Goal: Transaction & Acquisition: Book appointment/travel/reservation

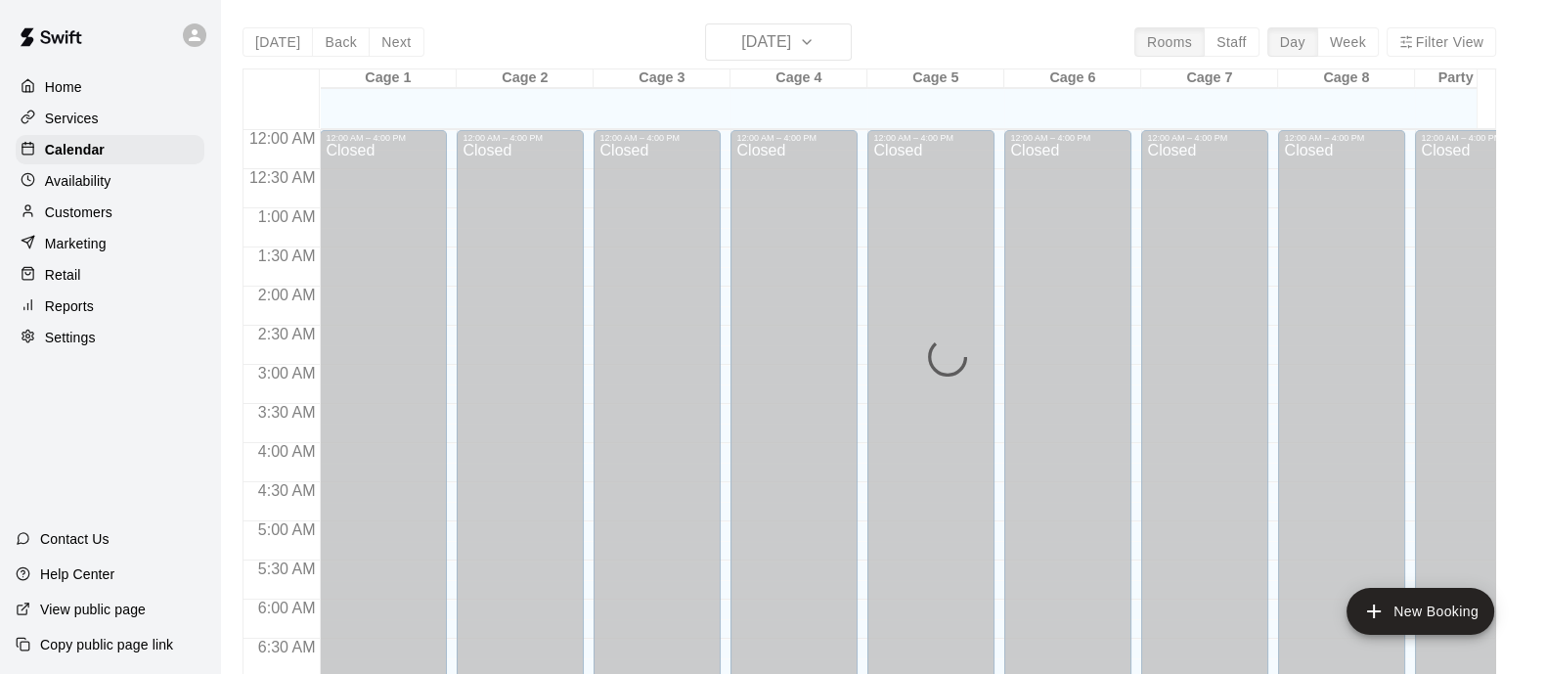
scroll to position [1242, 0]
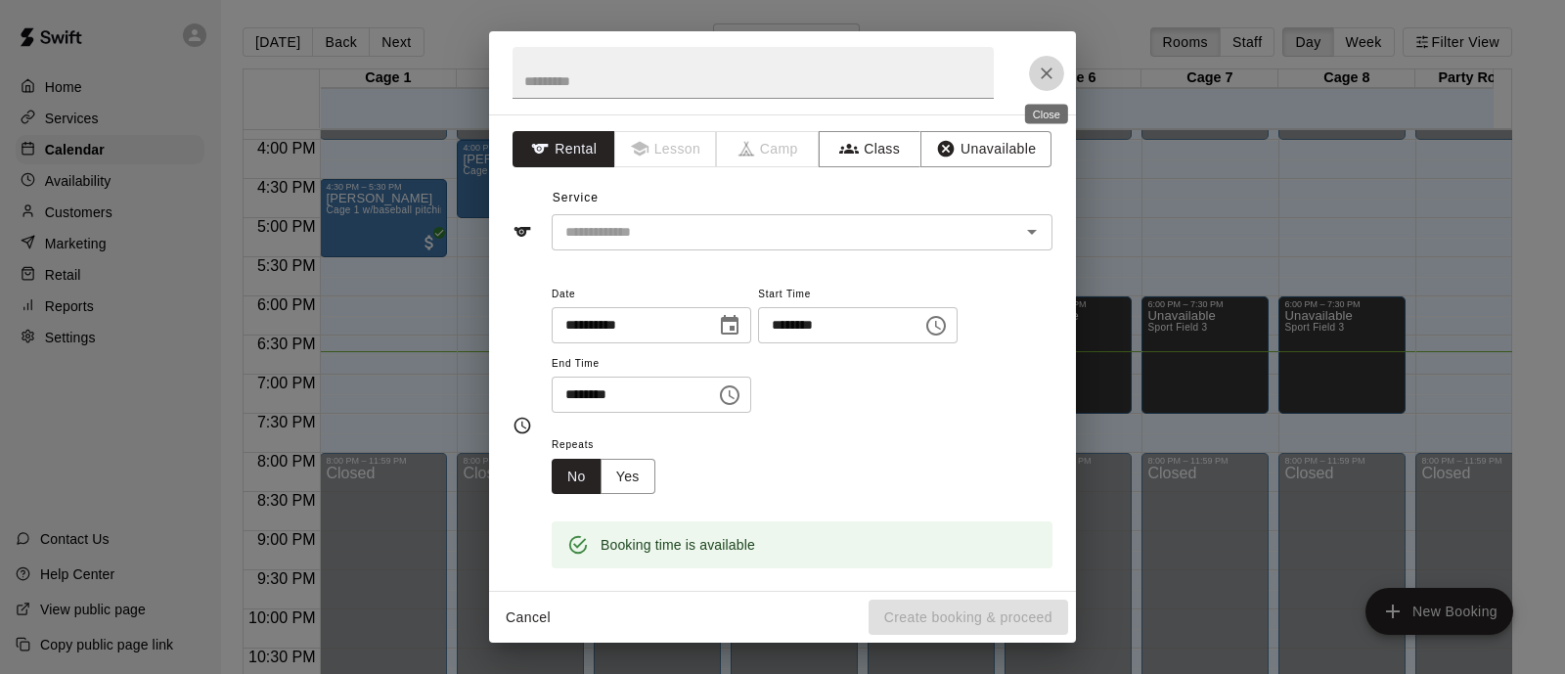
click at [1048, 75] on icon "Close" at bounding box center [1047, 74] width 20 height 20
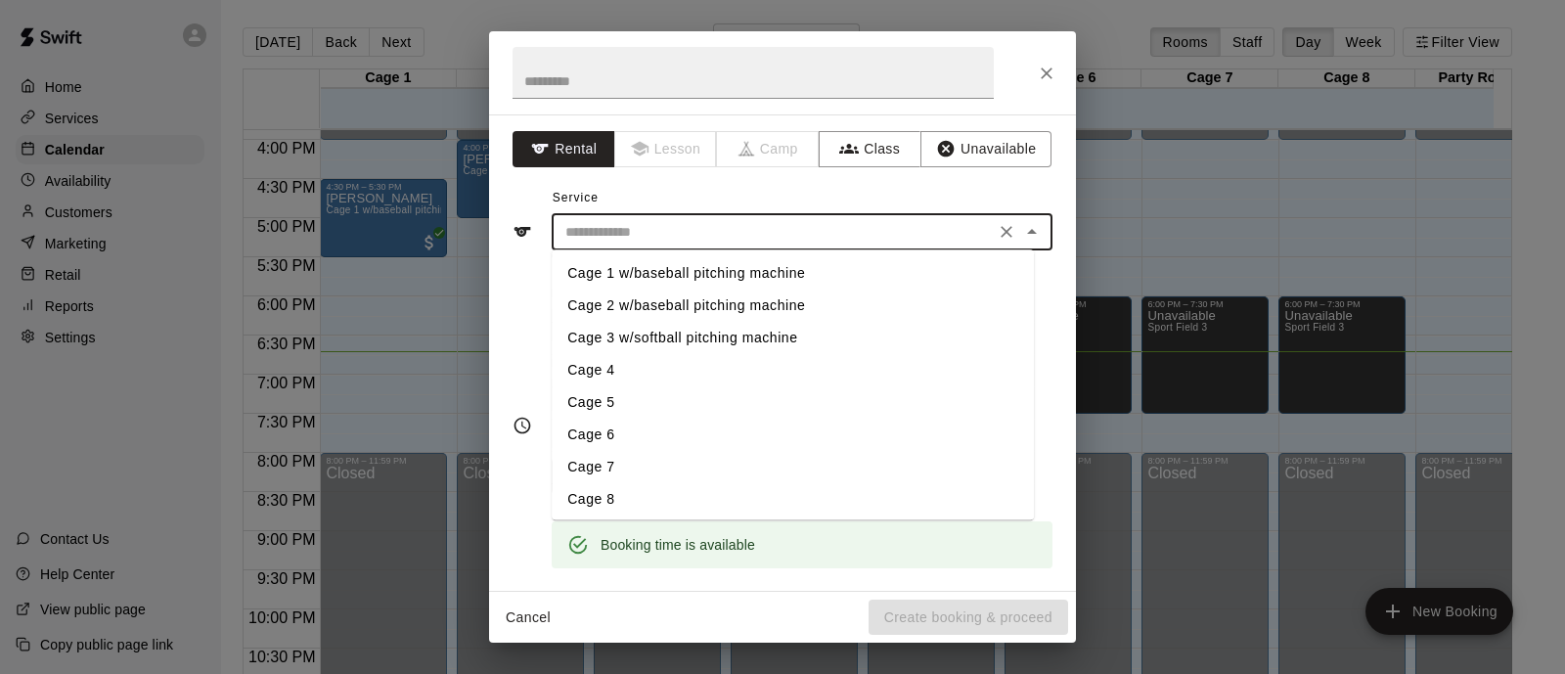
click at [630, 230] on input "text" at bounding box center [773, 232] width 431 height 24
click at [620, 310] on li "Cage 2 w/baseball pitching machine" at bounding box center [793, 306] width 482 height 32
type input "**********"
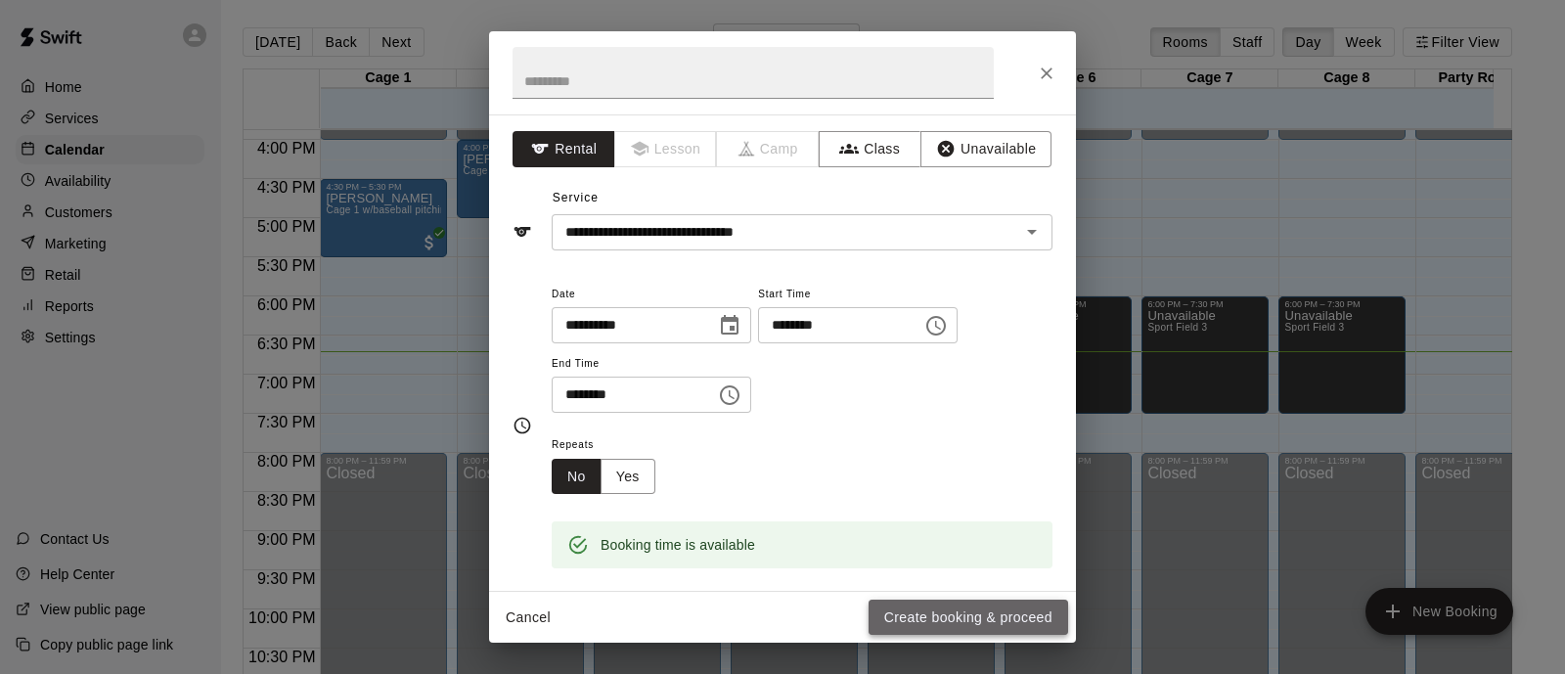
click at [999, 614] on button "Create booking & proceed" at bounding box center [969, 618] width 200 height 36
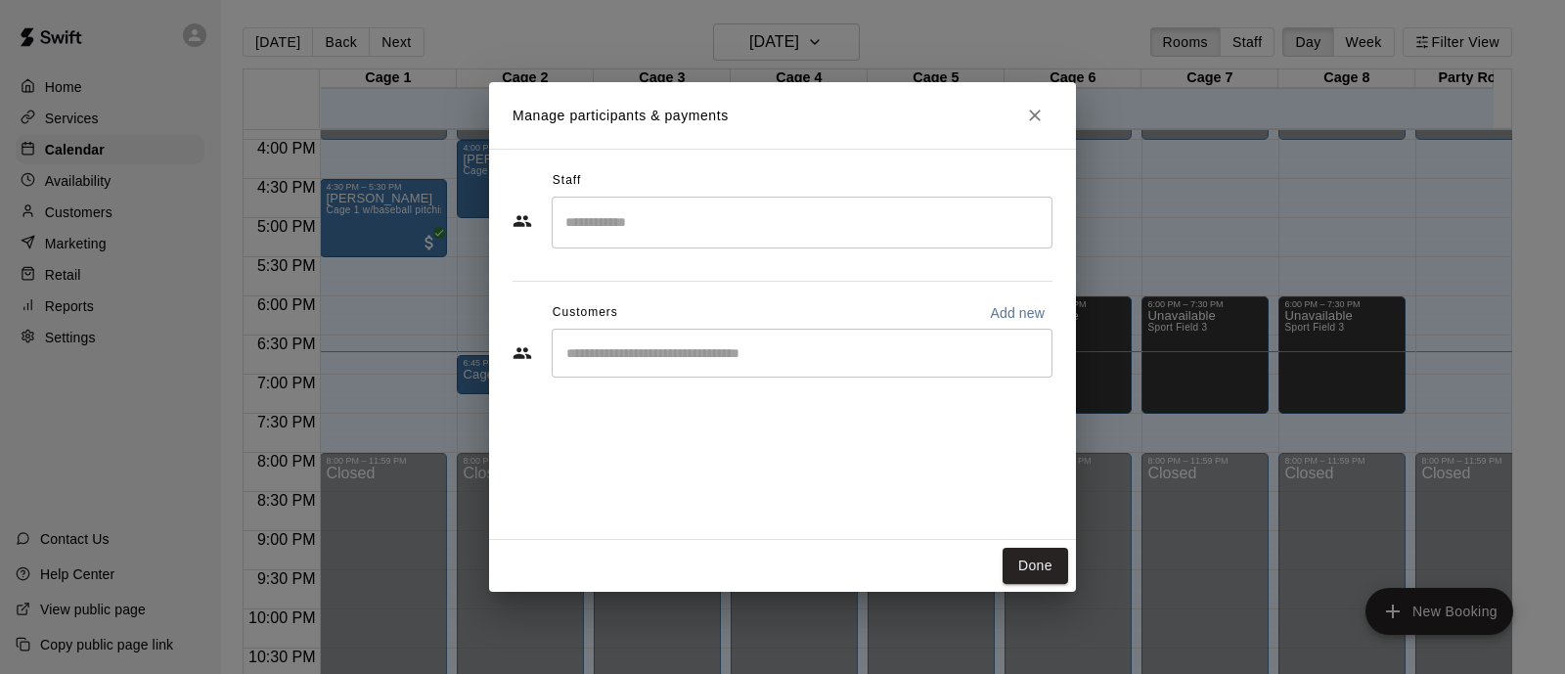
click at [616, 359] on input "Start typing to search customers..." at bounding box center [801, 353] width 483 height 20
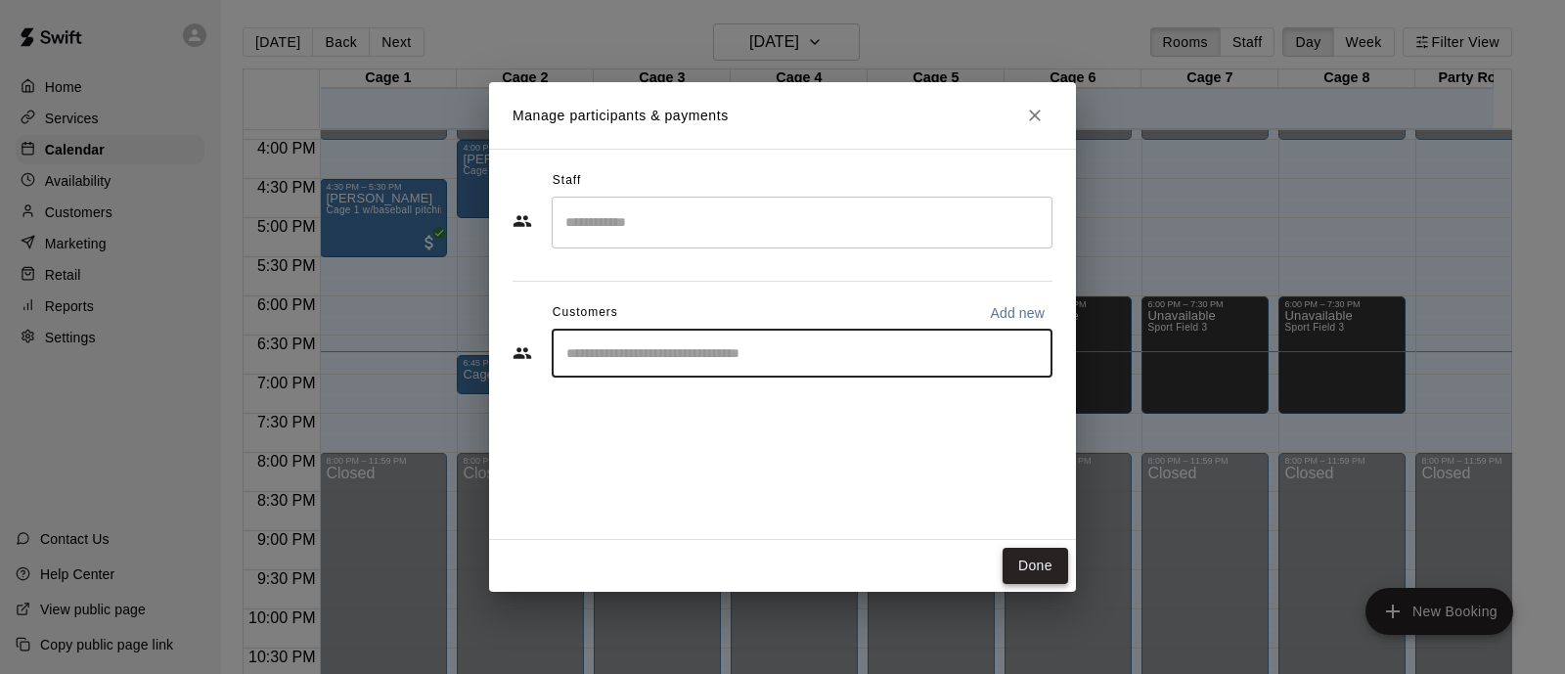
click at [1037, 560] on button "Done" at bounding box center [1036, 566] width 66 height 36
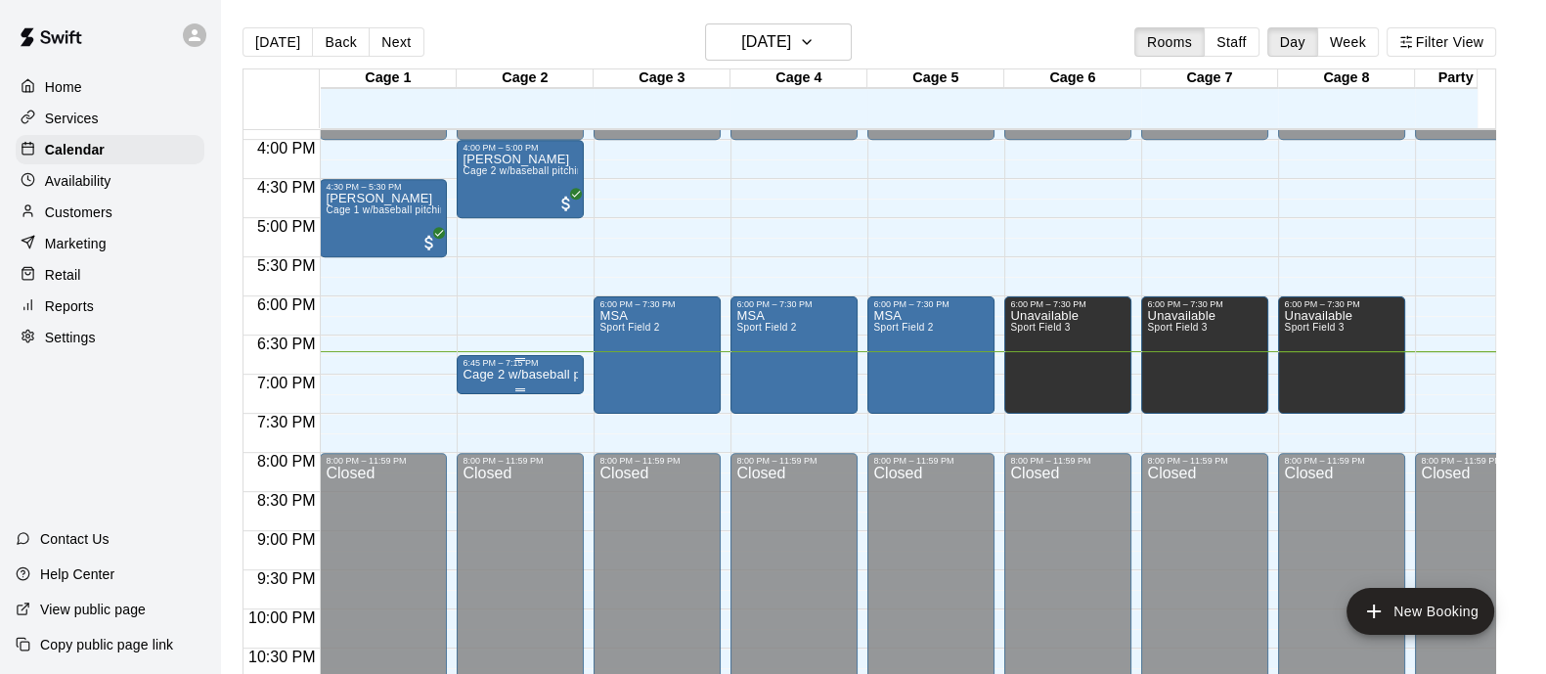
click at [505, 375] on p "Cage 2 w/baseball pitching machine" at bounding box center [520, 375] width 115 height 0
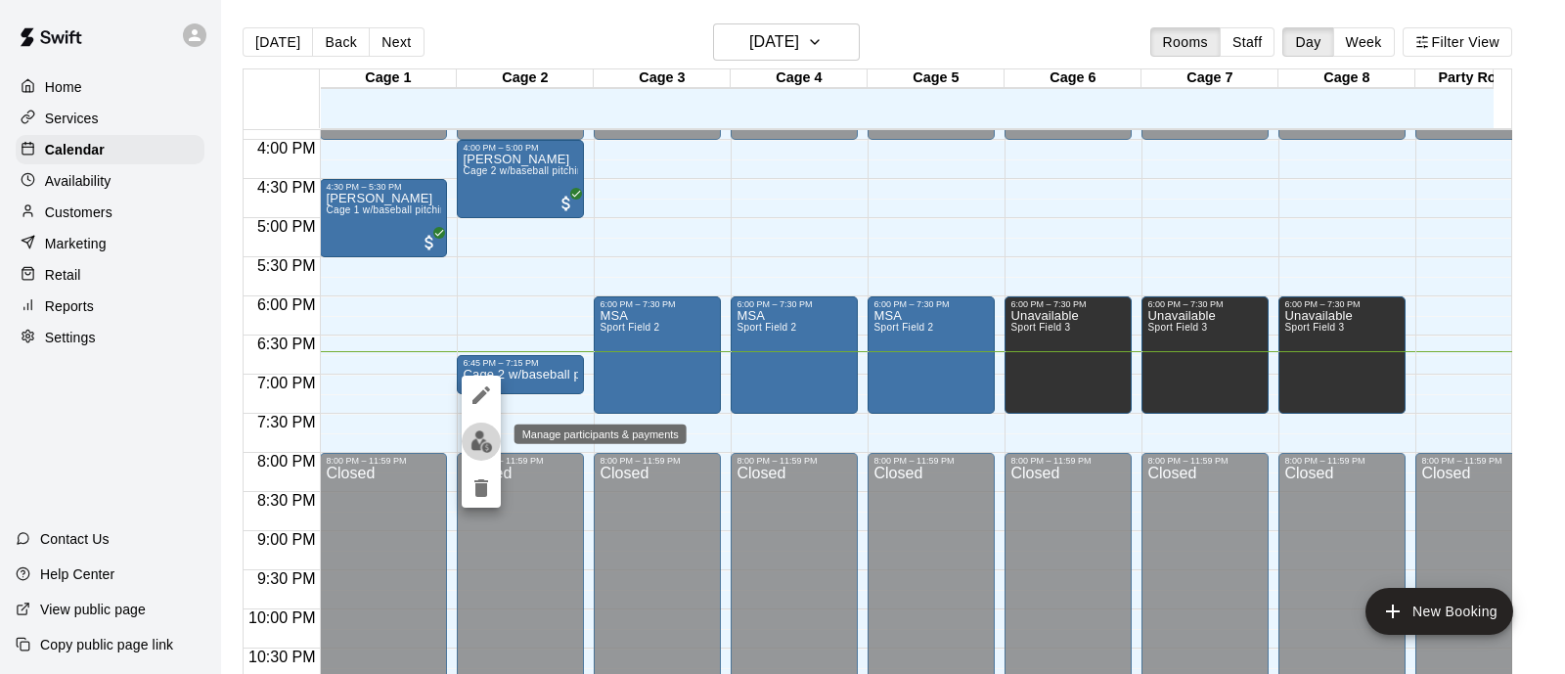
click at [474, 449] on img "edit" at bounding box center [482, 441] width 22 height 22
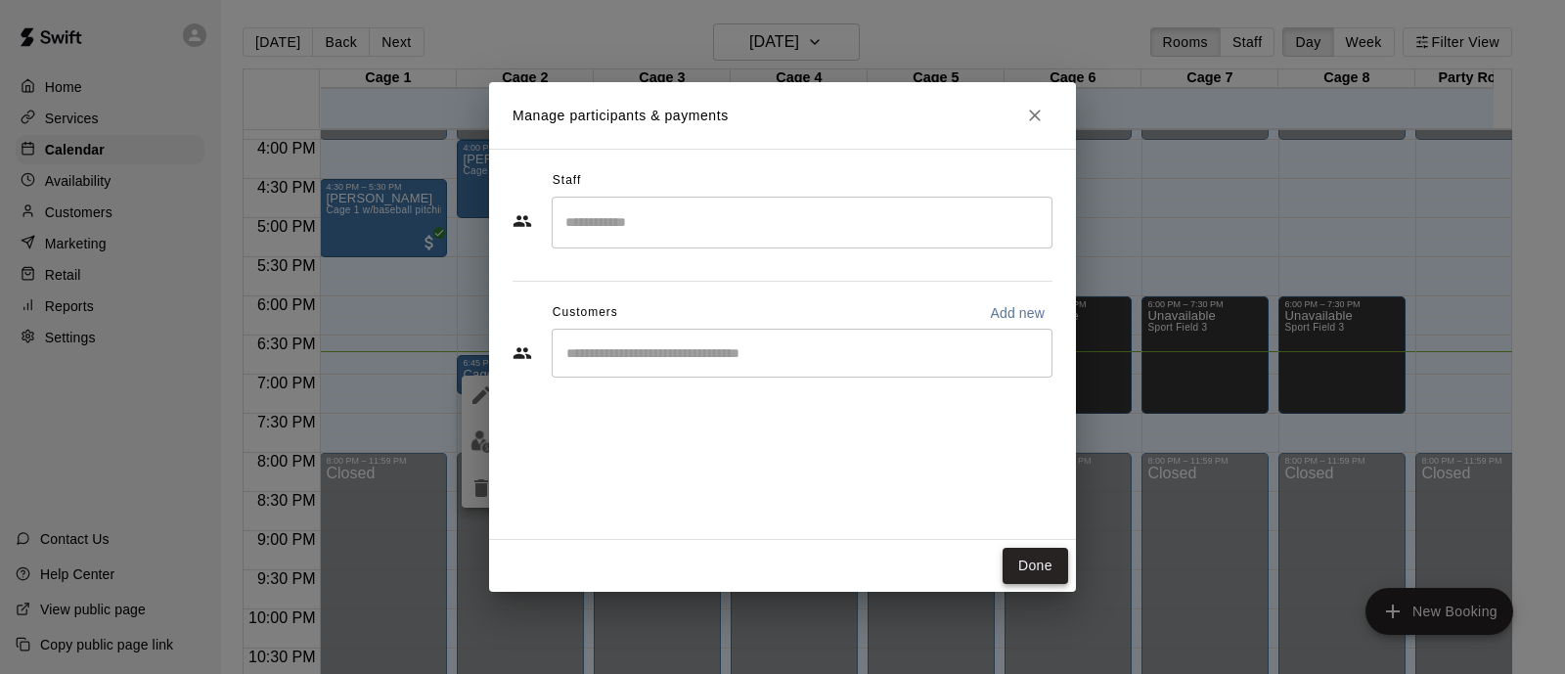
click at [1019, 571] on button "Done" at bounding box center [1036, 566] width 66 height 36
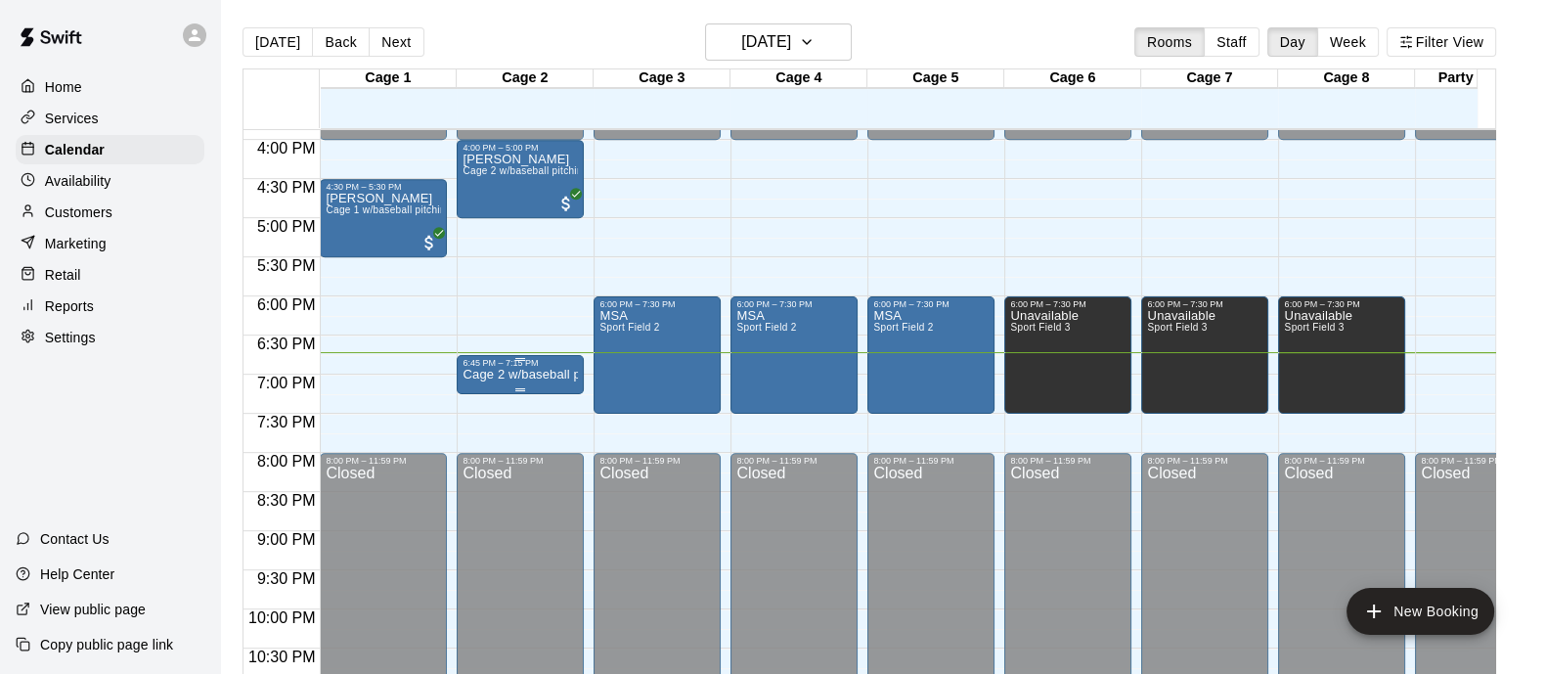
click at [517, 375] on p "Cage 2 w/baseball pitching machine" at bounding box center [520, 375] width 115 height 0
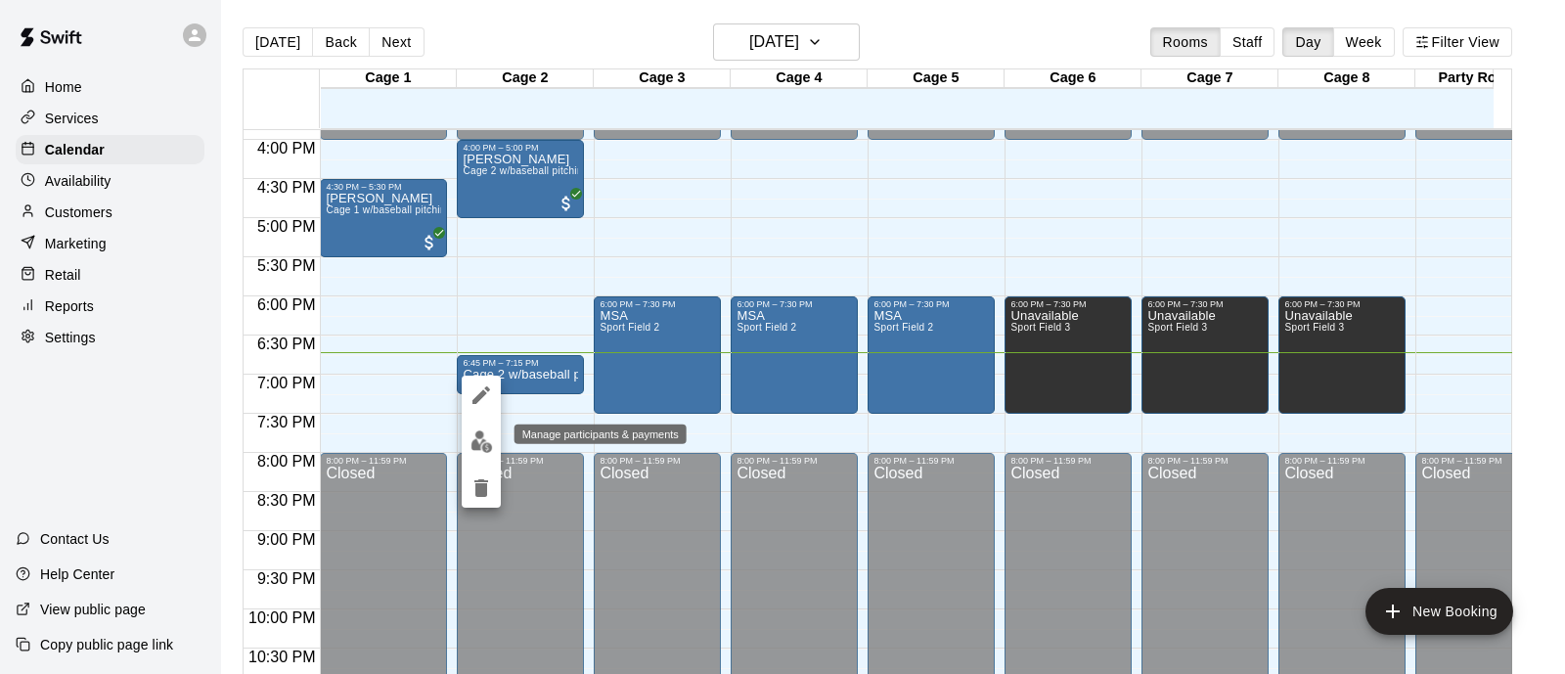
click at [484, 435] on img "edit" at bounding box center [482, 441] width 22 height 22
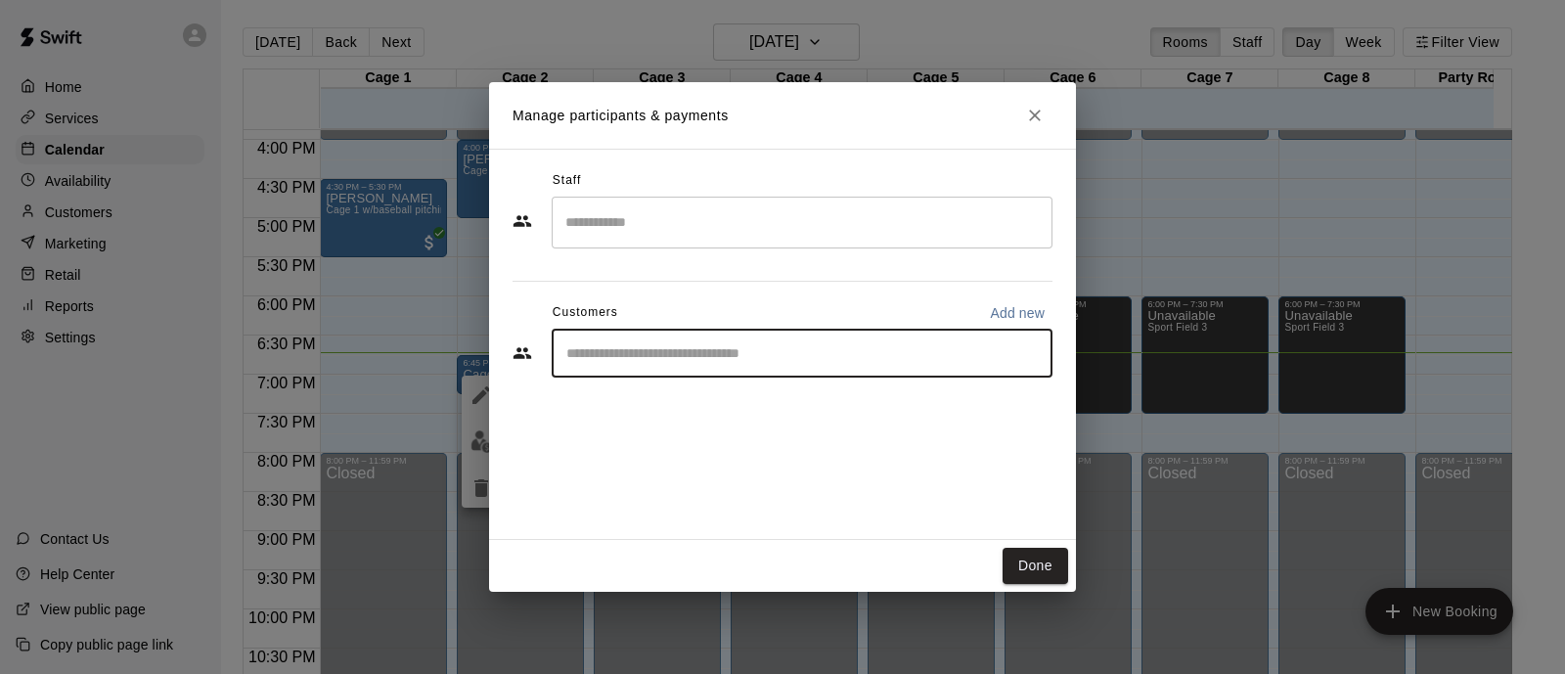
click at [580, 359] on input "Start typing to search customers..." at bounding box center [801, 353] width 483 height 20
type input "********"
click at [639, 408] on div "[PERSON_NAME] [EMAIL_ADDRESS][DOMAIN_NAME]" at bounding box center [711, 408] width 210 height 42
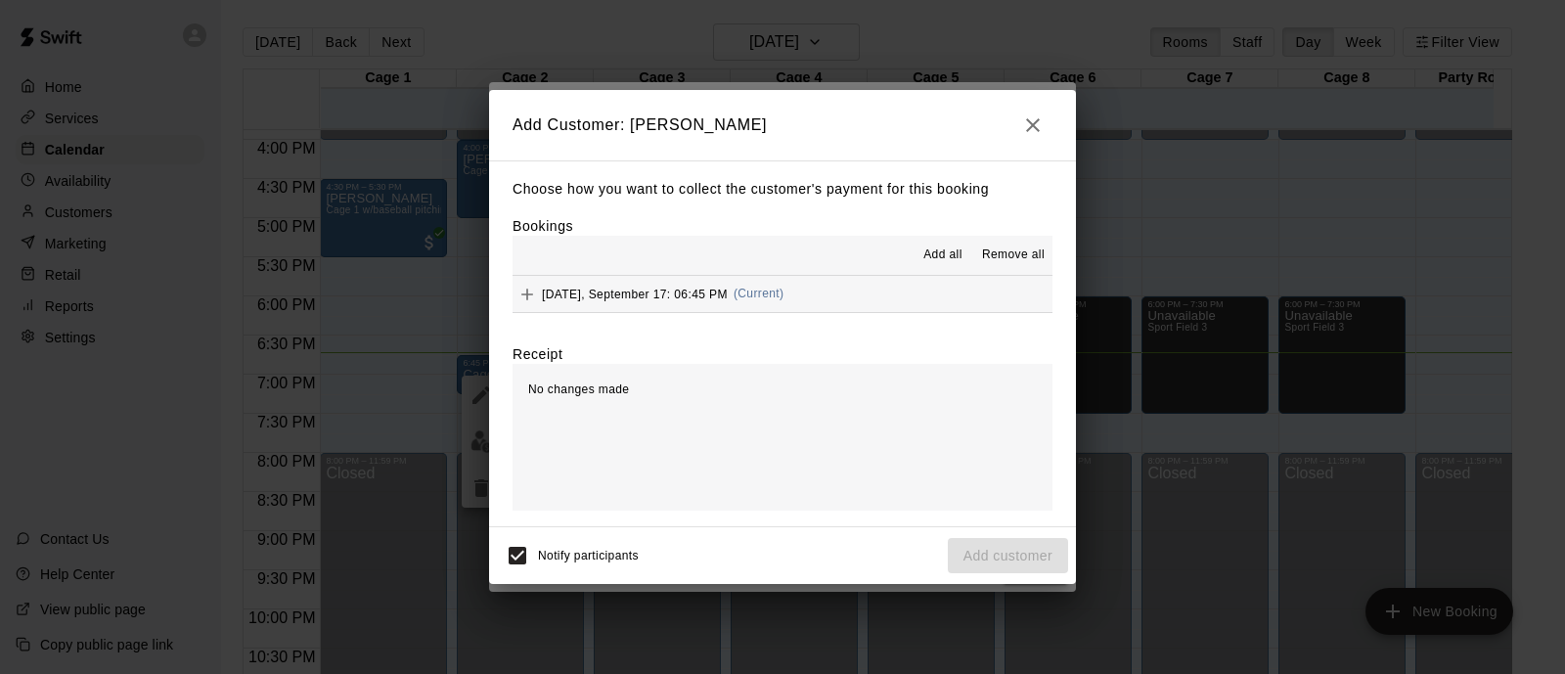
click at [957, 257] on span "Add all" at bounding box center [942, 256] width 39 height 20
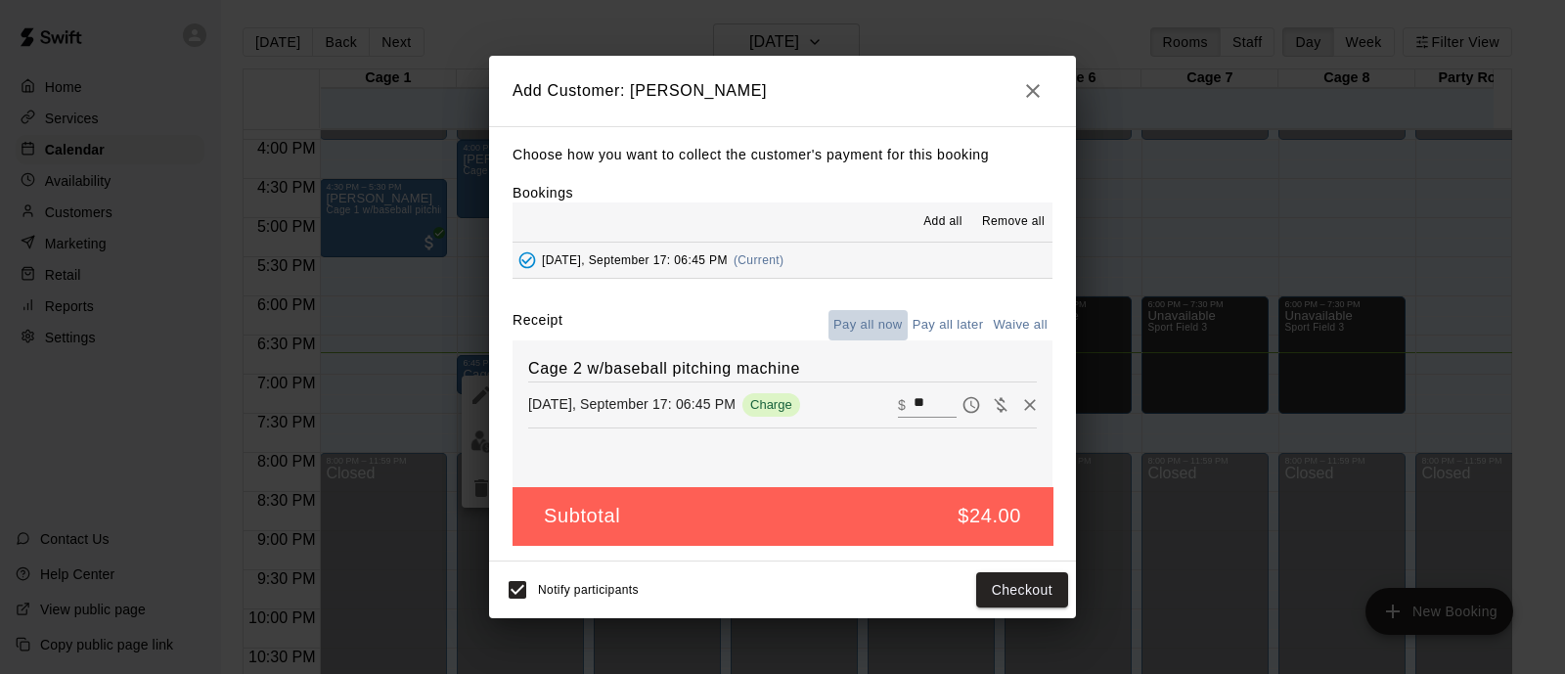
click at [863, 327] on button "Pay all now" at bounding box center [868, 325] width 79 height 30
click at [1010, 599] on button "Checkout" at bounding box center [1022, 590] width 92 height 36
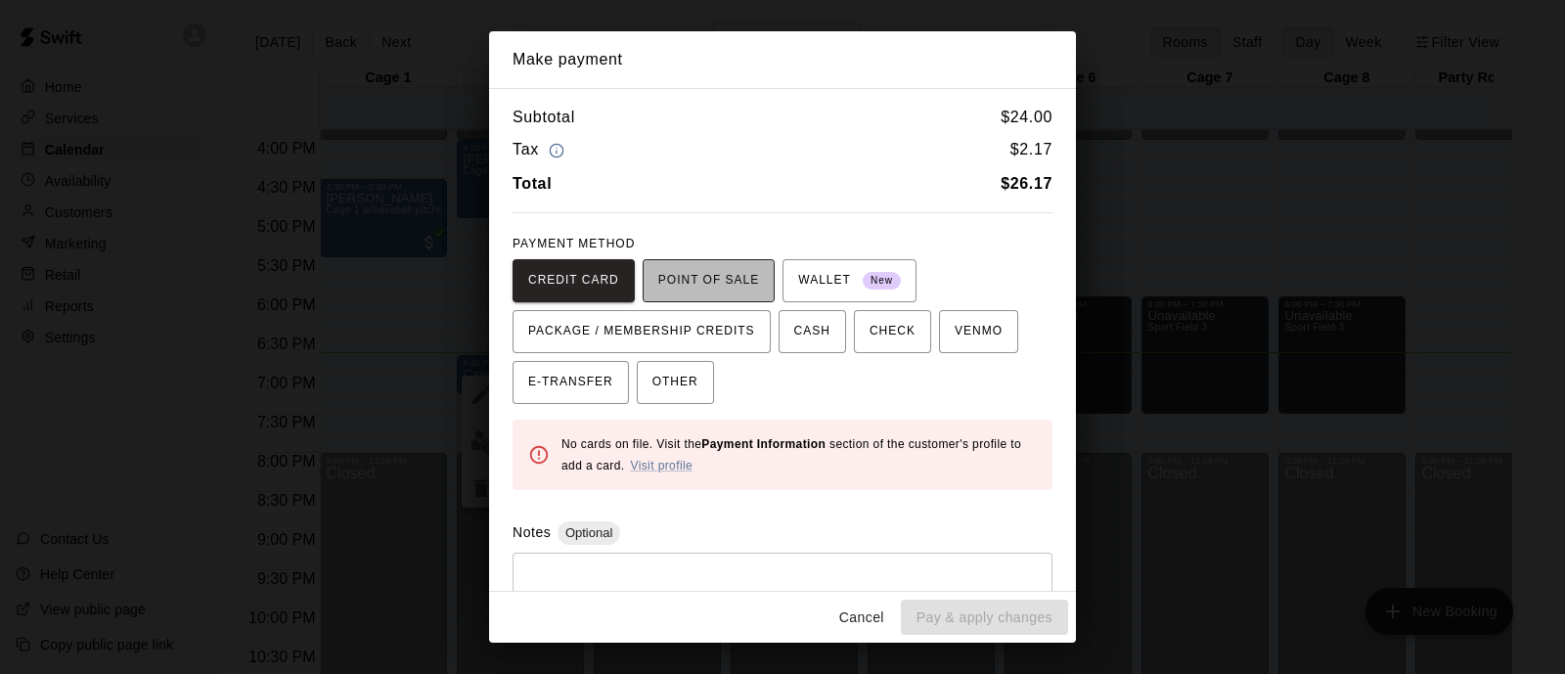
click at [718, 260] on button "POINT OF SALE" at bounding box center [709, 280] width 132 height 43
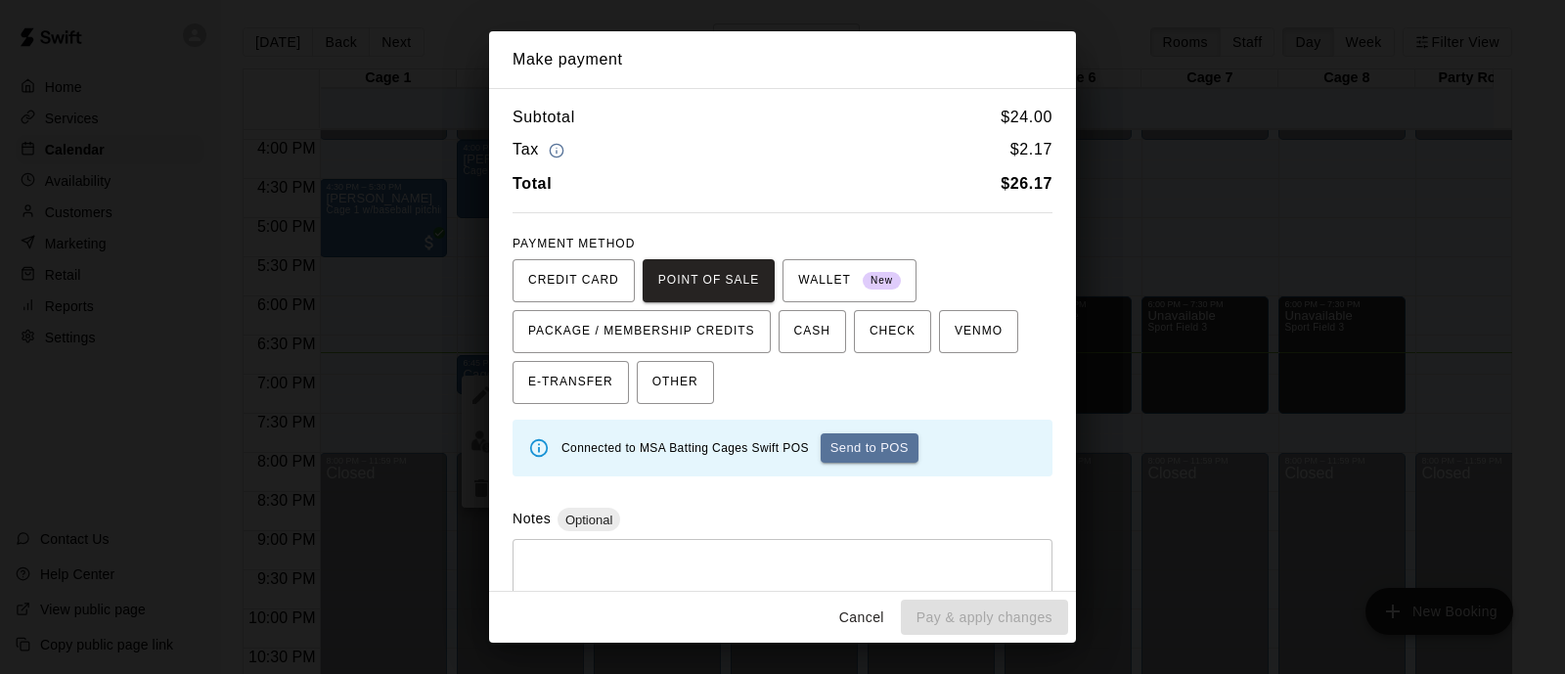
click at [814, 429] on div "Connected to MSA Batting Cages Swift POS Send to POS" at bounding box center [798, 448] width 475 height 45
click at [871, 448] on button "Send to POS" at bounding box center [870, 447] width 98 height 29
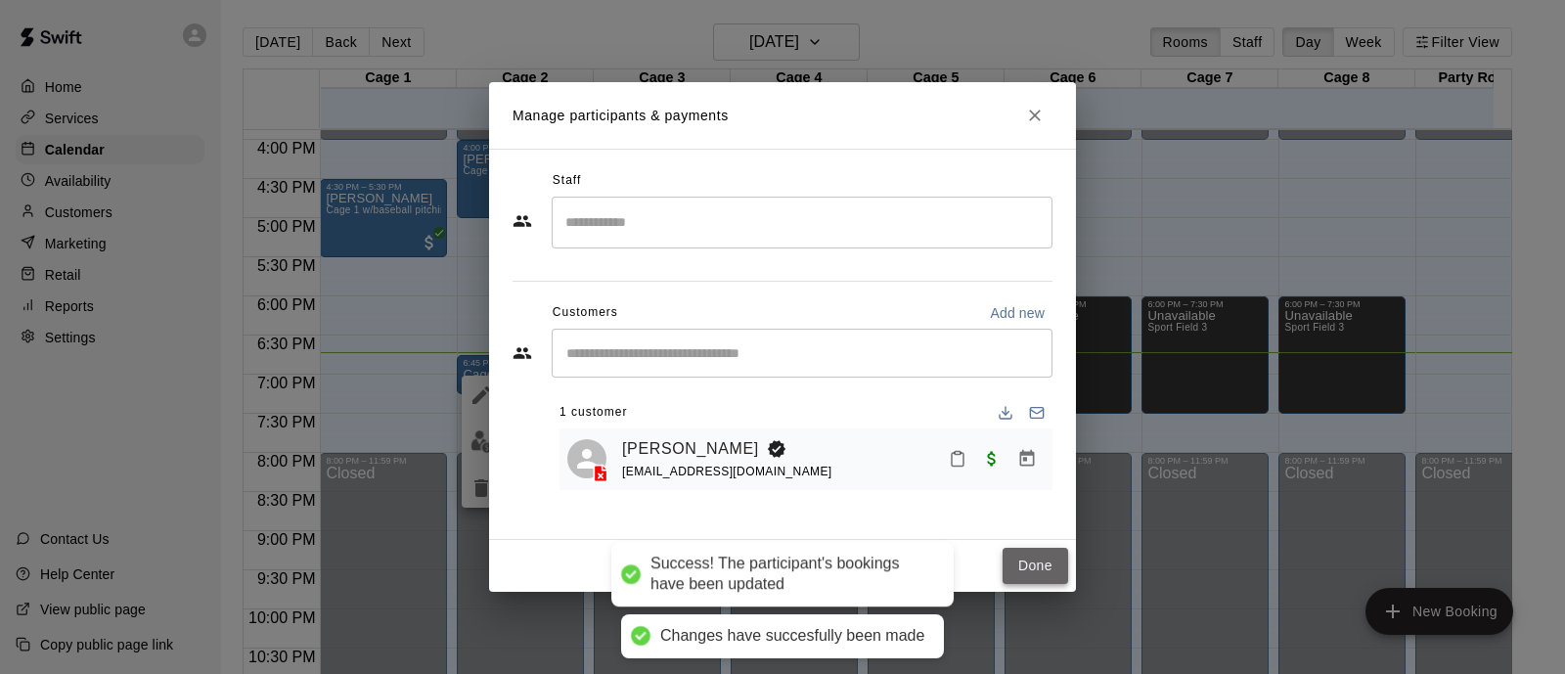
click at [1051, 566] on button "Done" at bounding box center [1036, 566] width 66 height 36
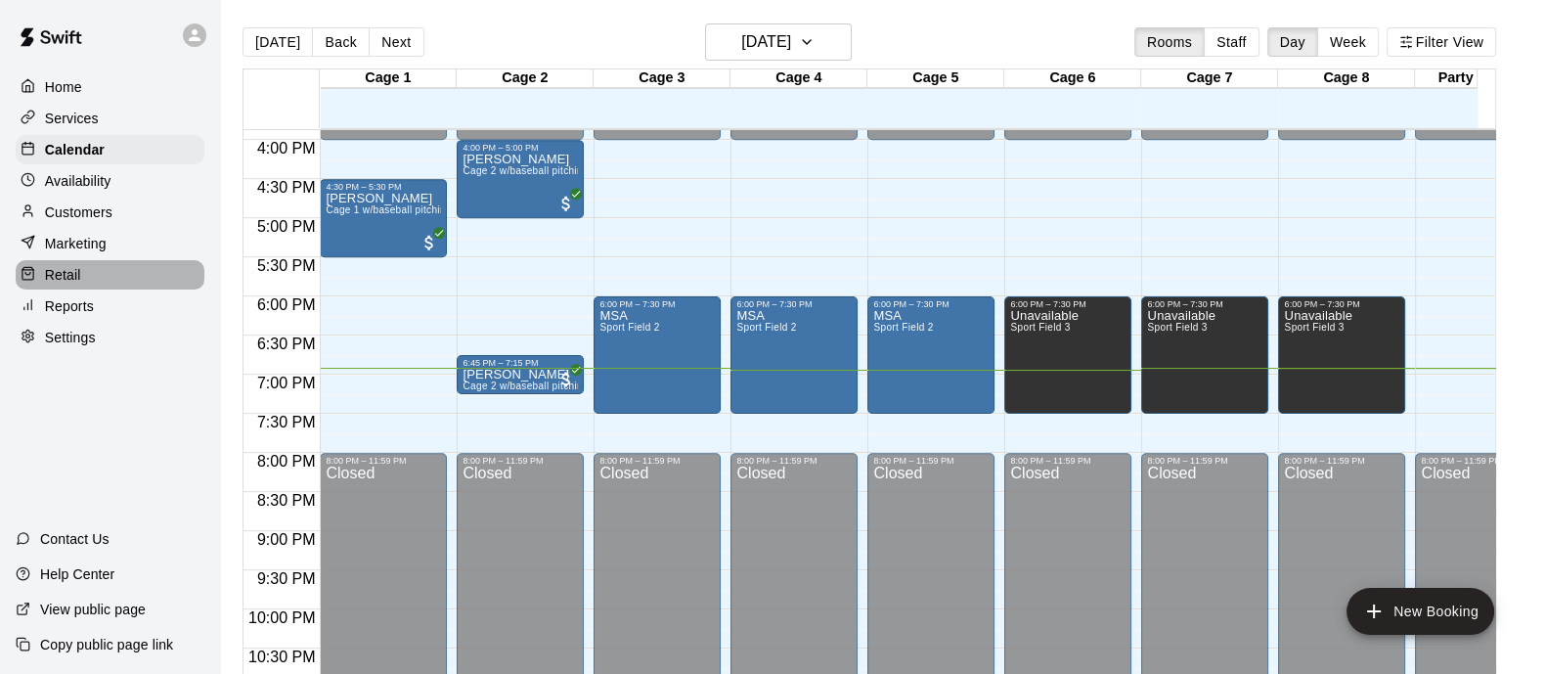
click at [74, 285] on p "Retail" at bounding box center [63, 275] width 36 height 20
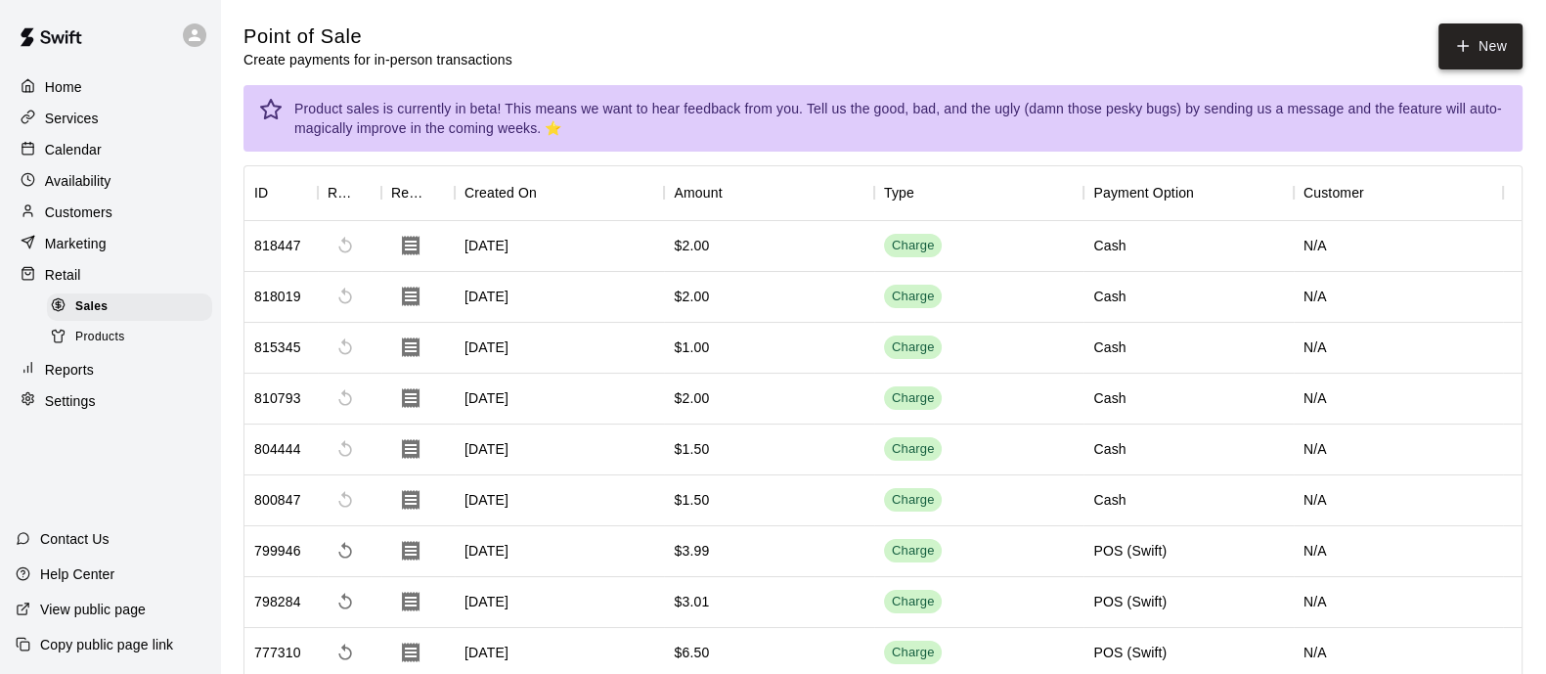
click at [1487, 46] on button "New" at bounding box center [1481, 46] width 84 height 46
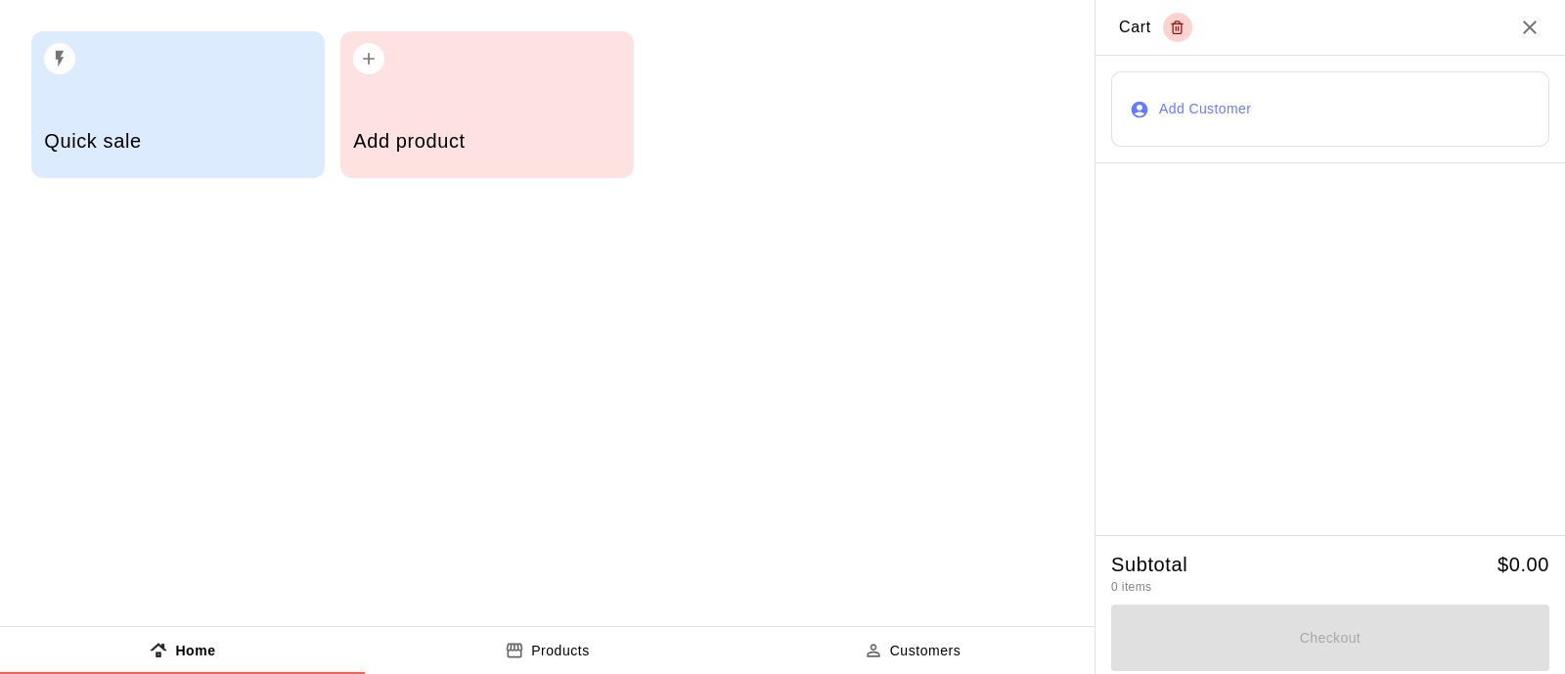
click at [444, 97] on div "Add product" at bounding box center [486, 104] width 293 height 147
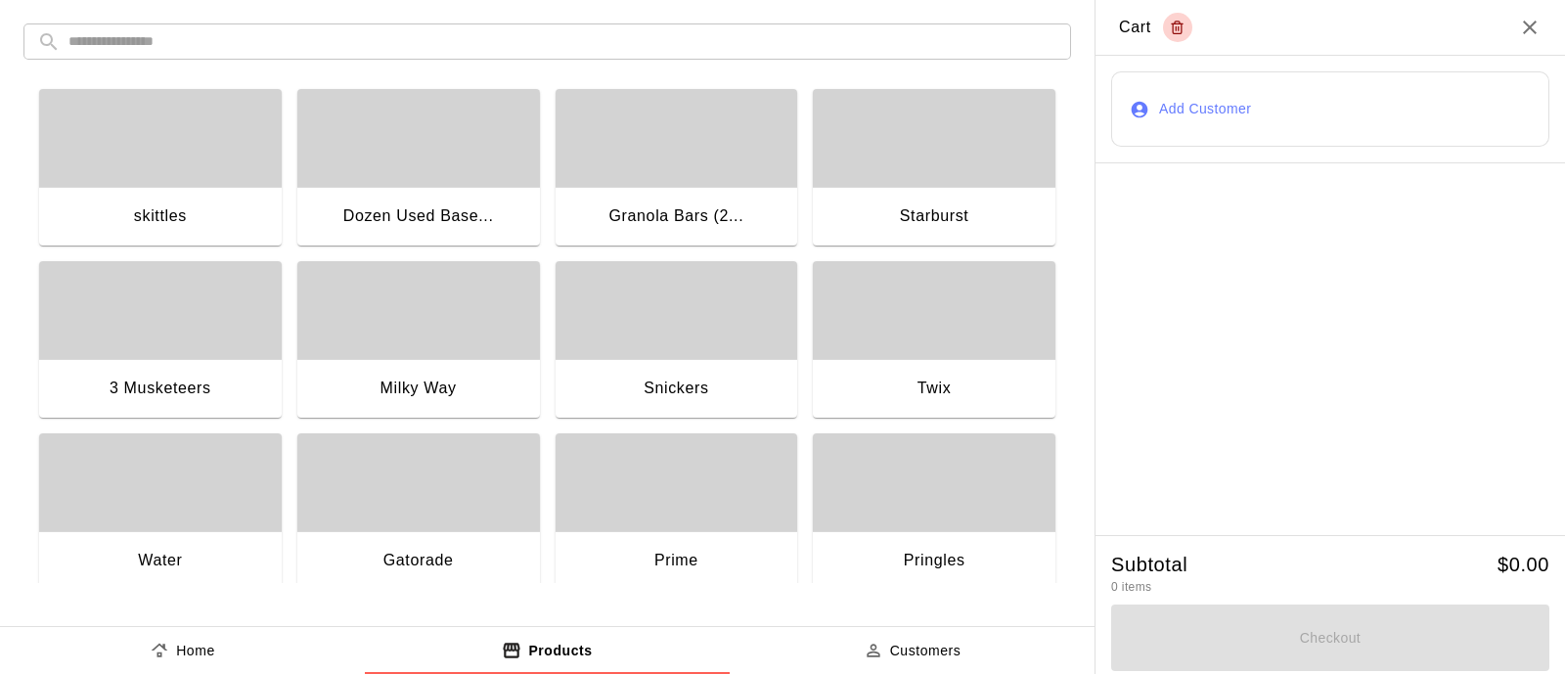
click at [392, 486] on div "button" at bounding box center [418, 482] width 243 height 98
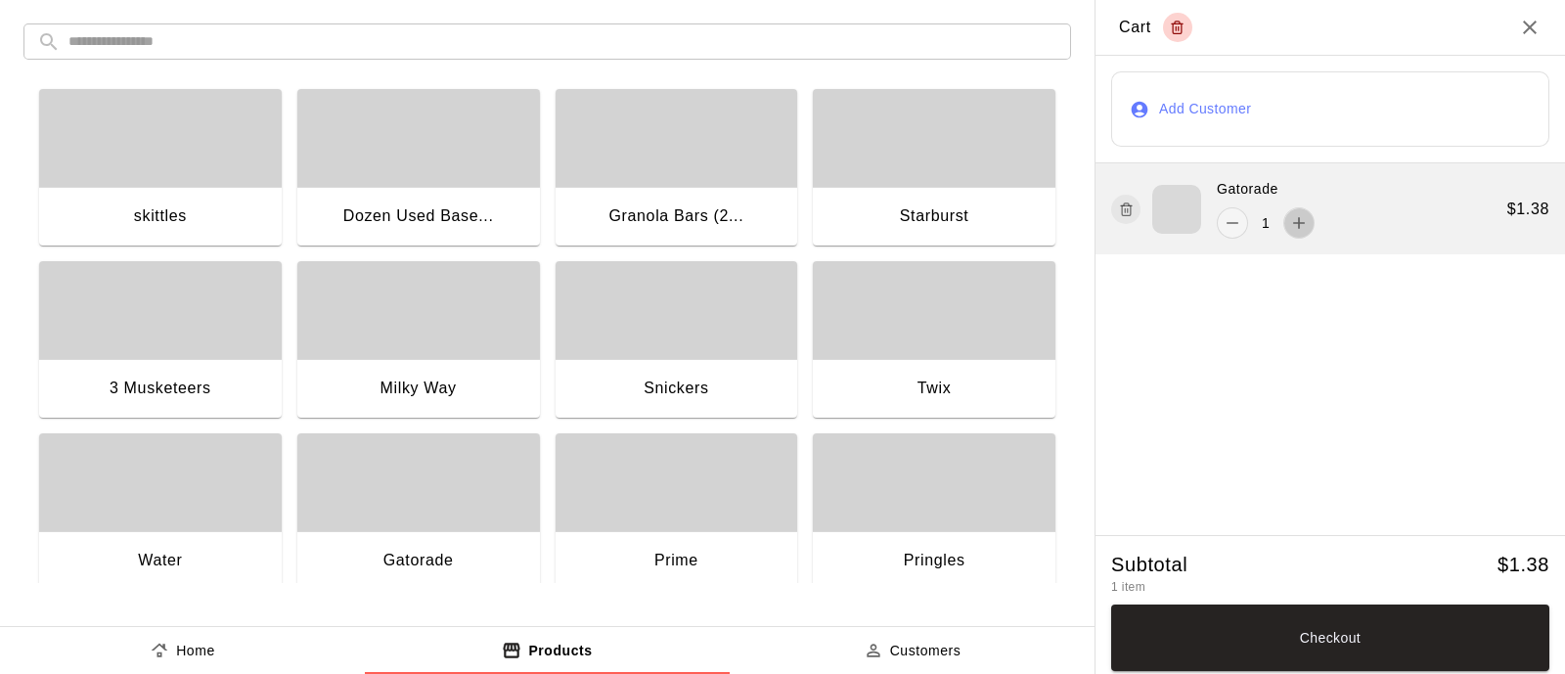
click at [1292, 222] on icon "add" at bounding box center [1299, 223] width 20 height 20
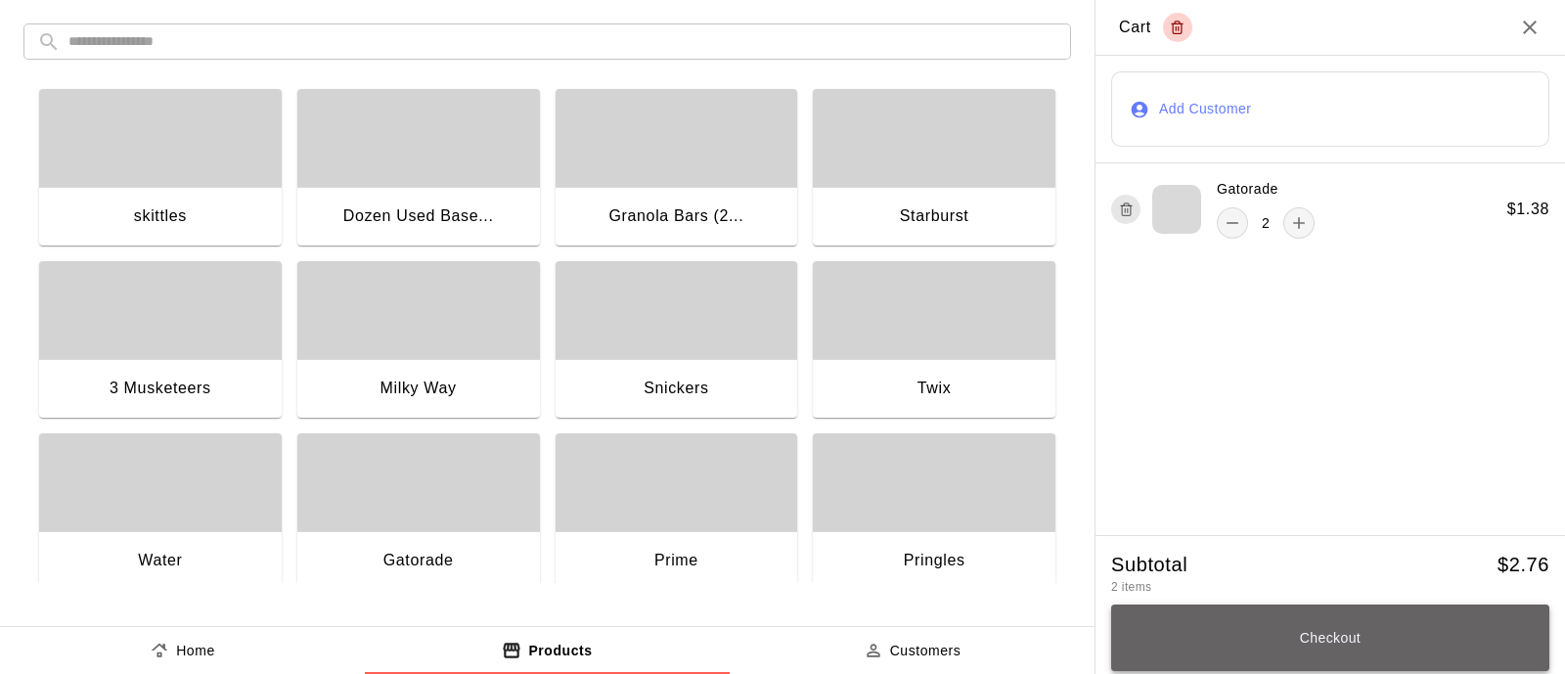
click at [1301, 638] on button "Checkout" at bounding box center [1330, 638] width 438 height 67
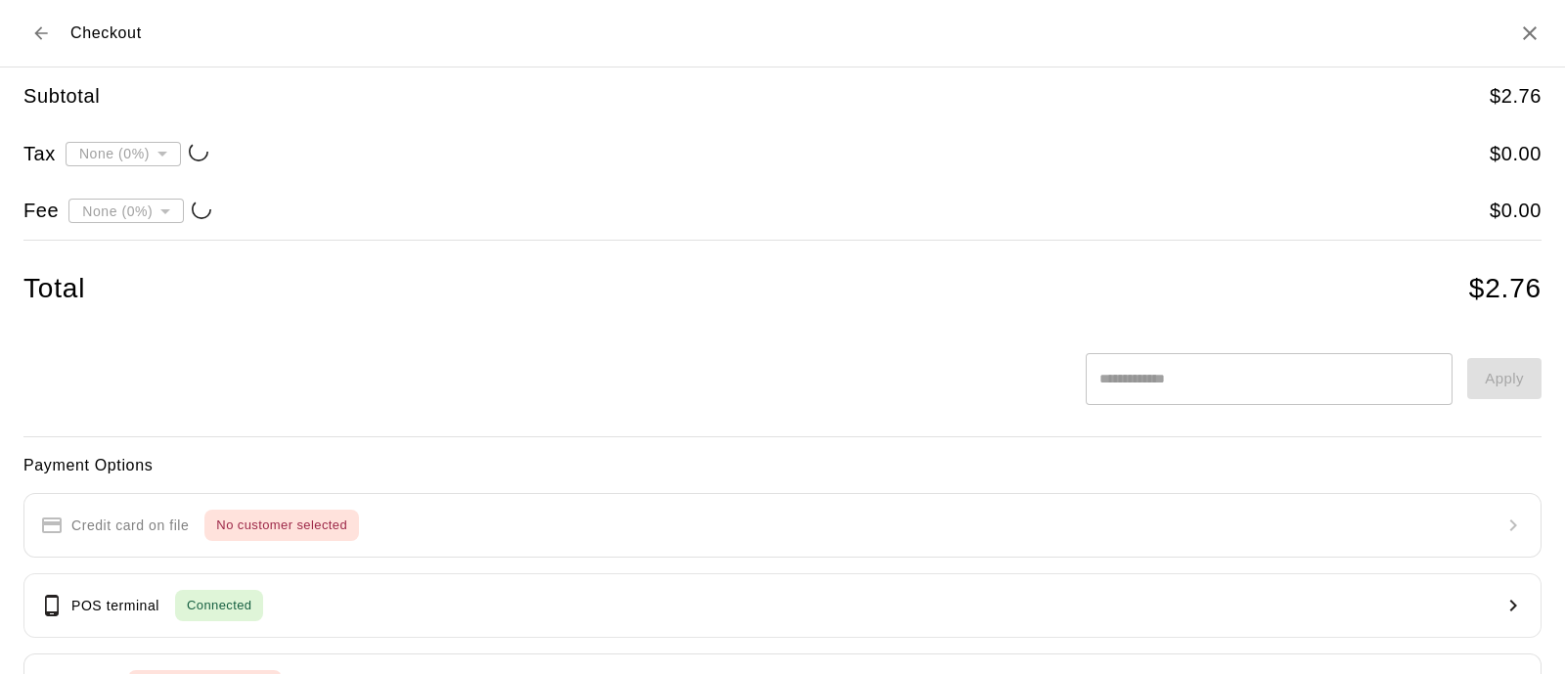
type input "**********"
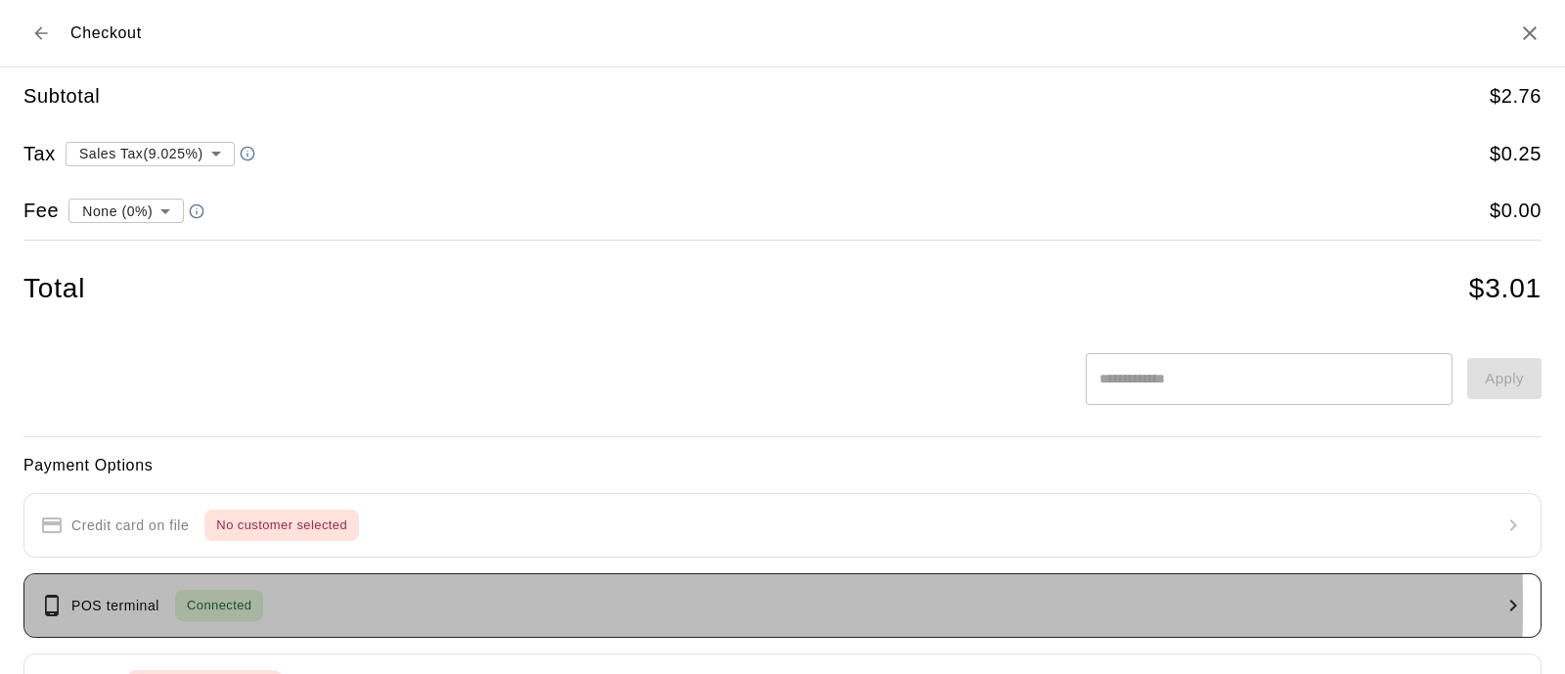
click at [223, 604] on span "Connected" at bounding box center [219, 606] width 88 height 22
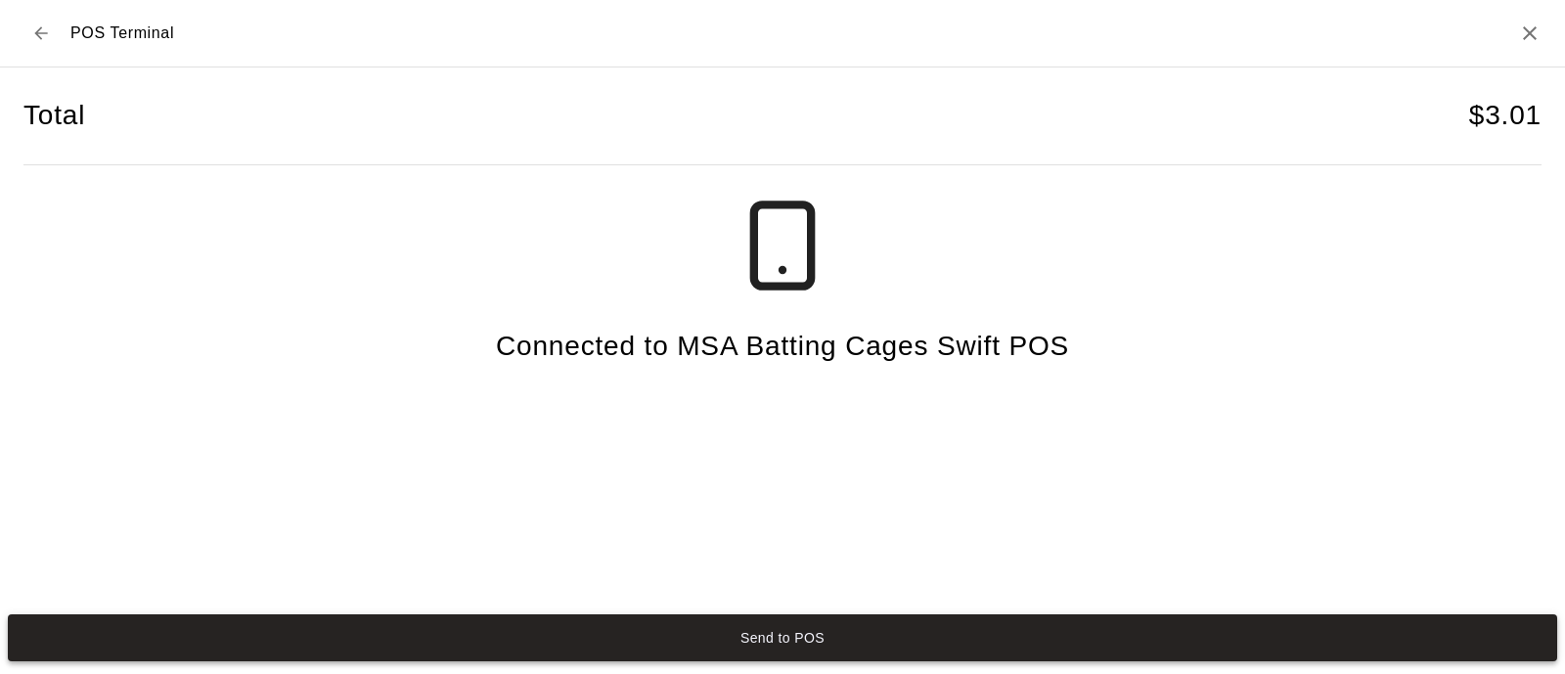
click at [778, 634] on button "Send to POS" at bounding box center [782, 637] width 1549 height 47
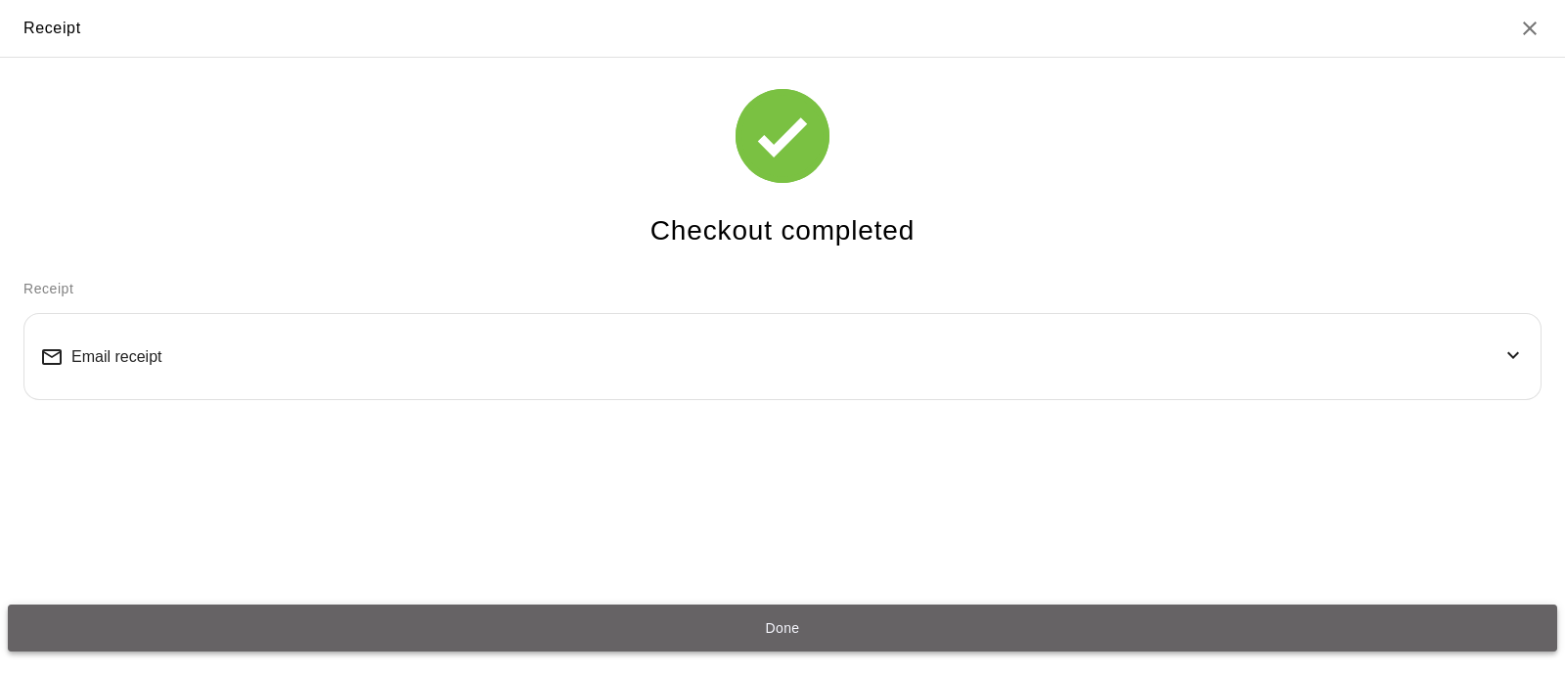
click at [788, 633] on button "Done" at bounding box center [782, 628] width 1549 height 47
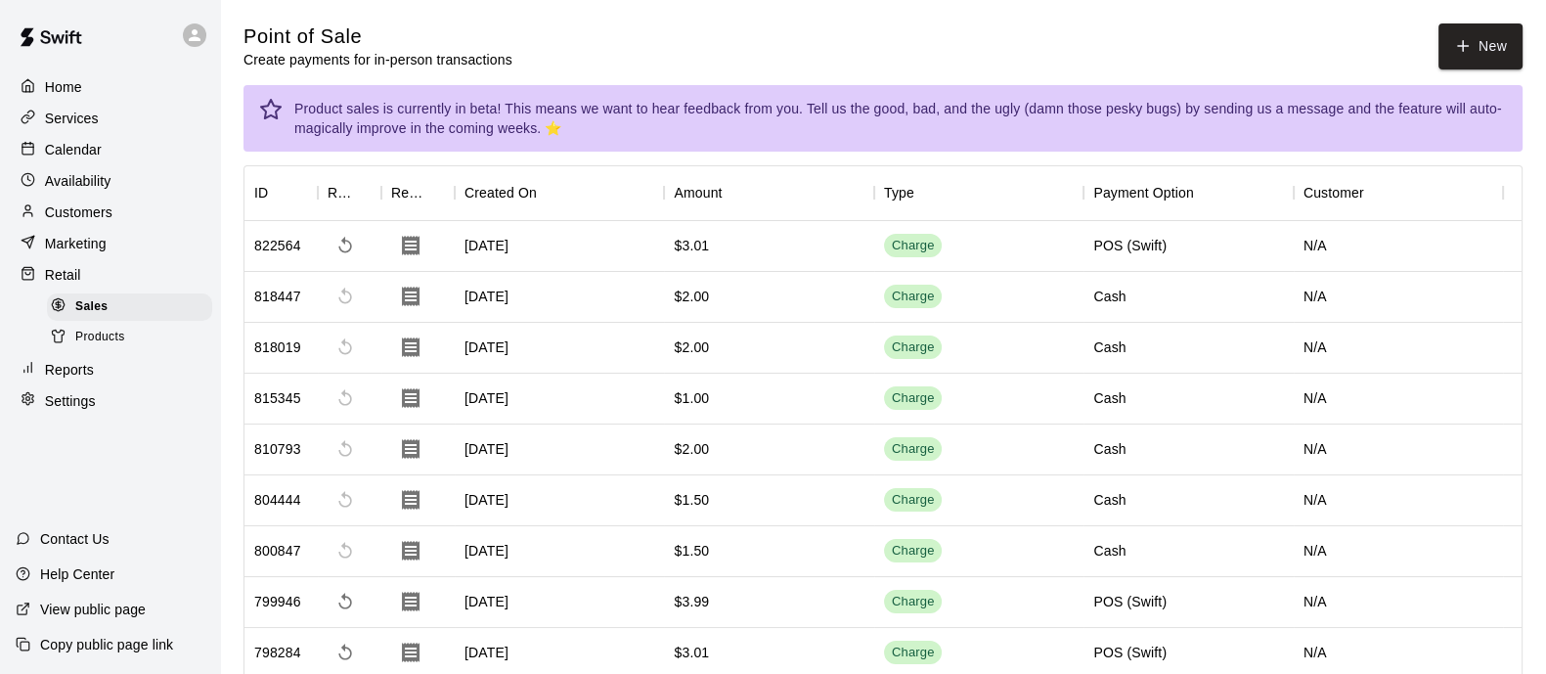
click at [73, 158] on p "Calendar" at bounding box center [73, 150] width 57 height 20
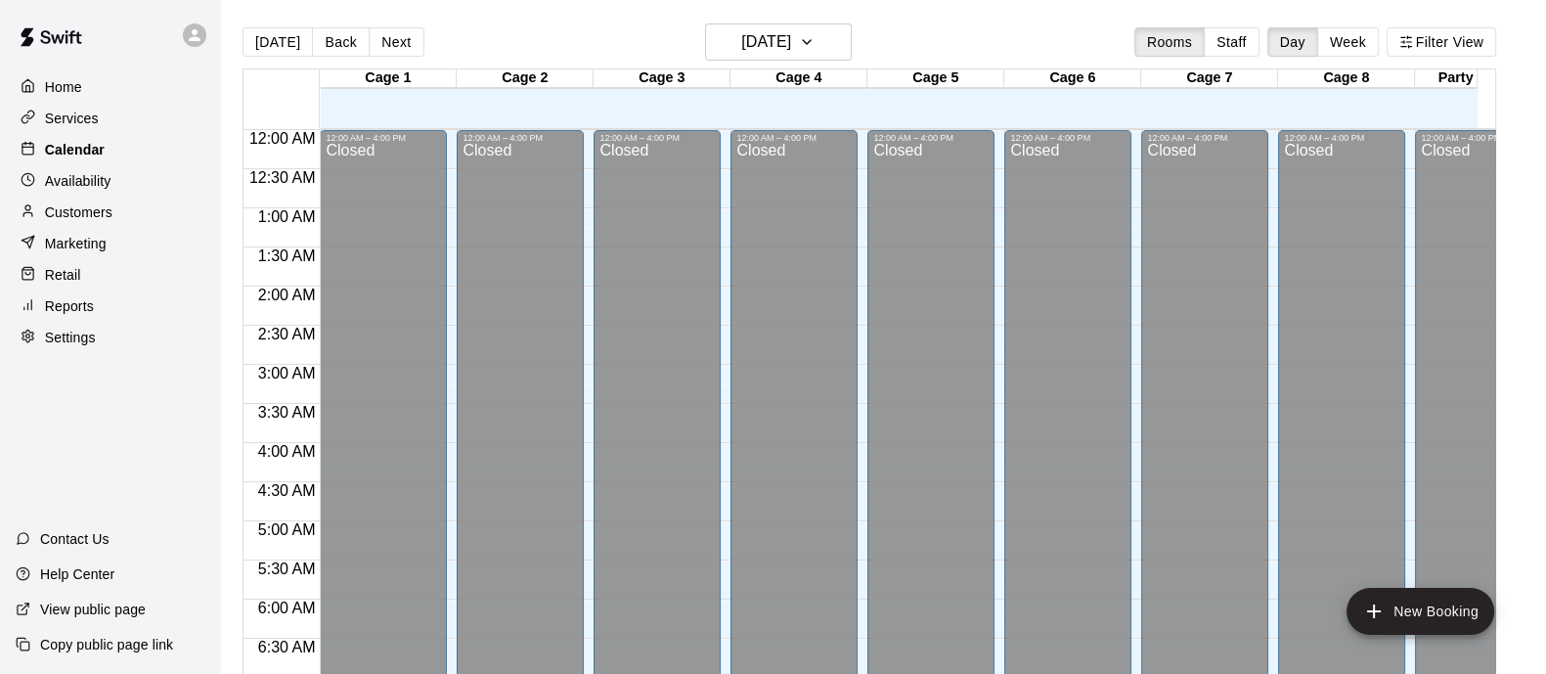
scroll to position [1252, 0]
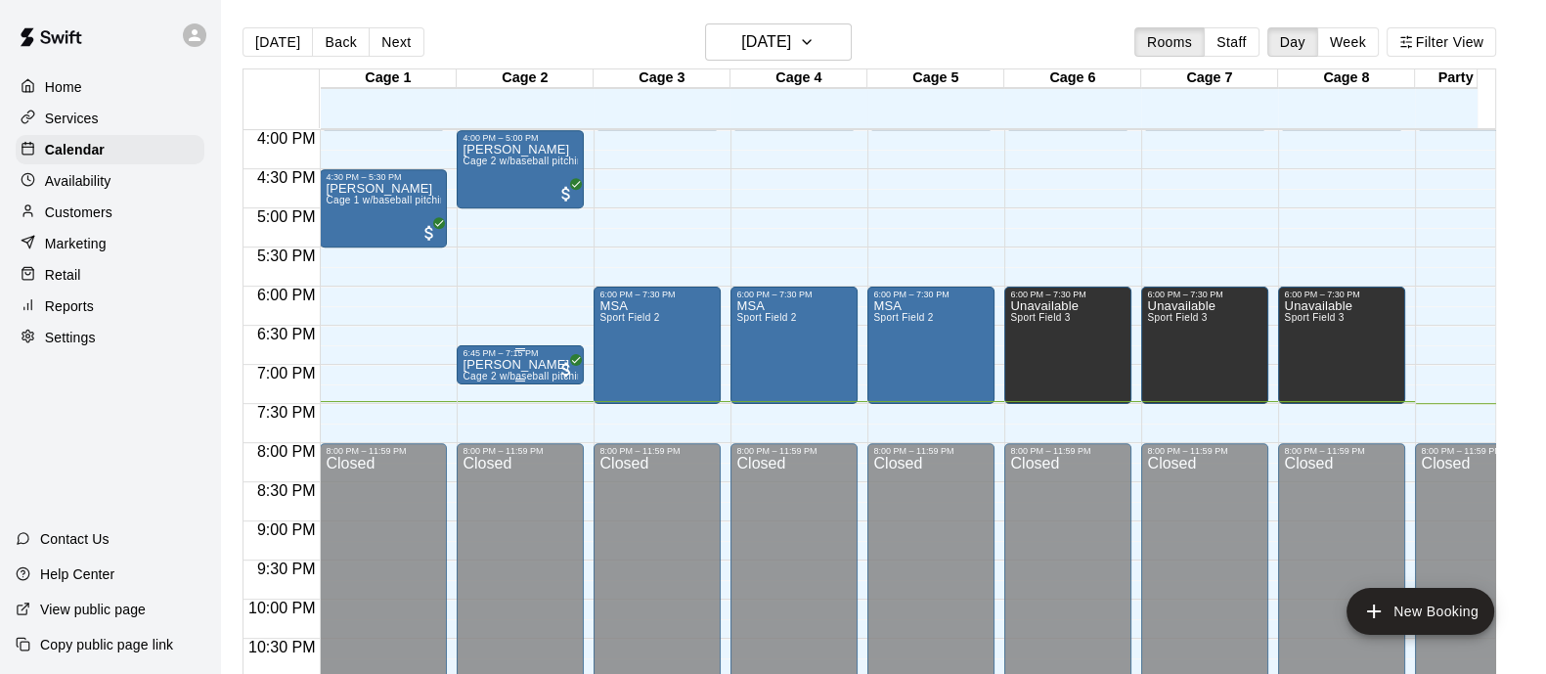
click at [493, 365] on p "[PERSON_NAME]" at bounding box center [520, 365] width 115 height 0
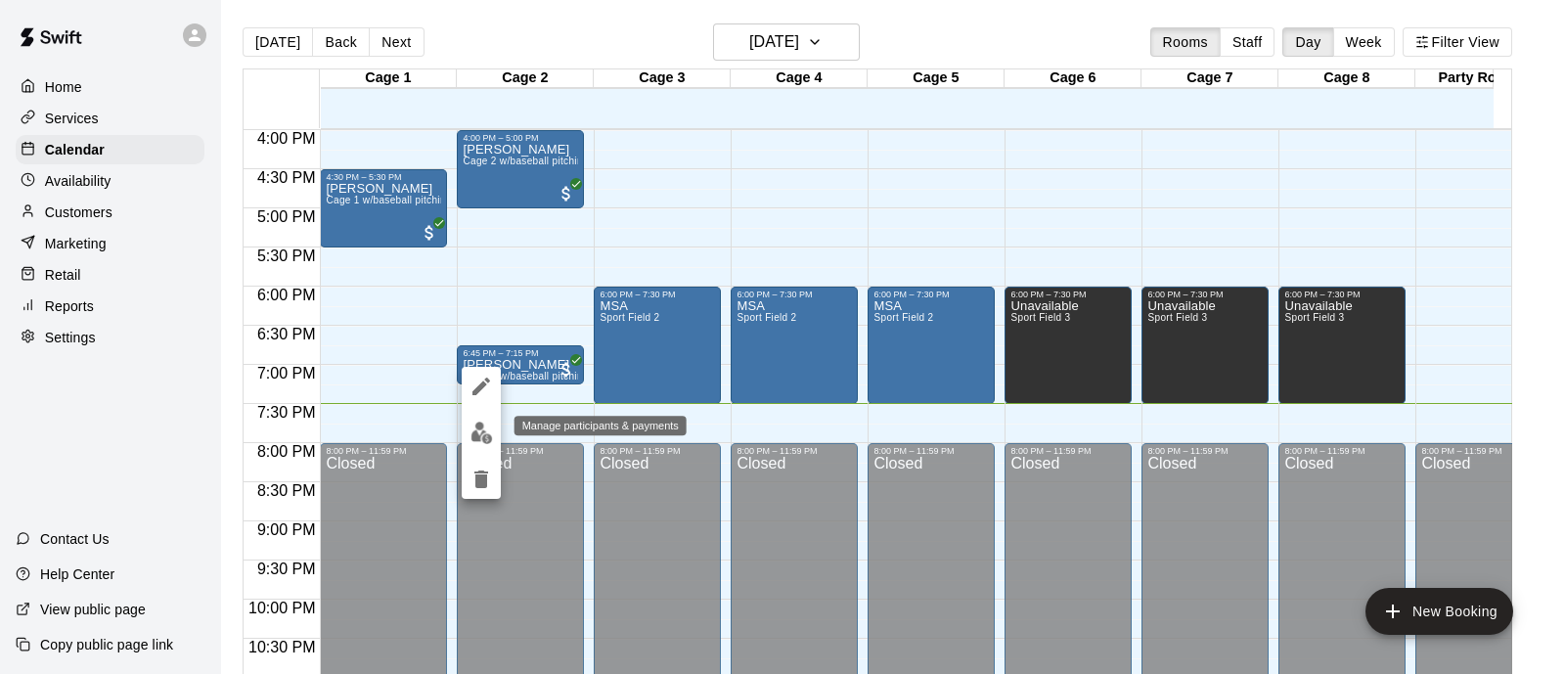
click at [482, 427] on img "edit" at bounding box center [482, 433] width 22 height 22
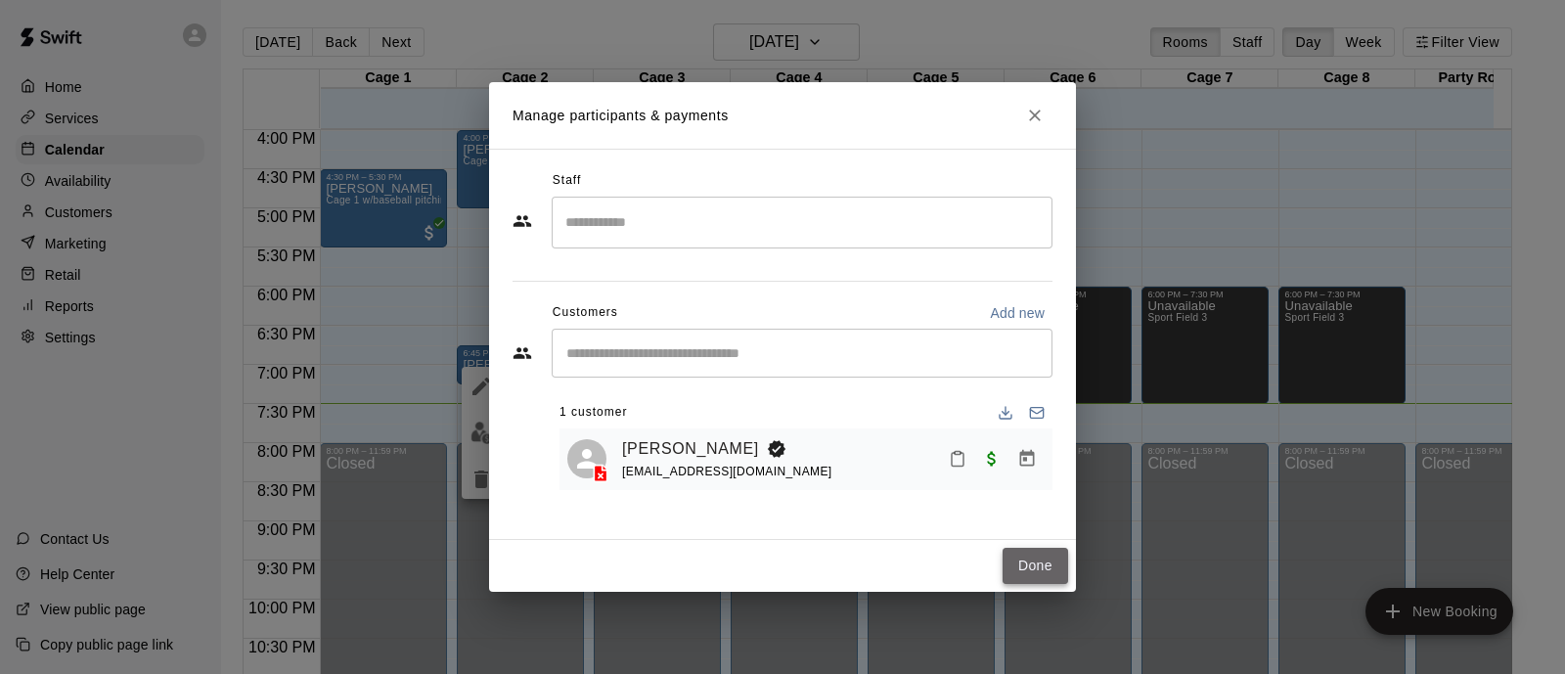
click at [1037, 575] on button "Done" at bounding box center [1036, 566] width 66 height 36
